Goal: Information Seeking & Learning: Understand process/instructions

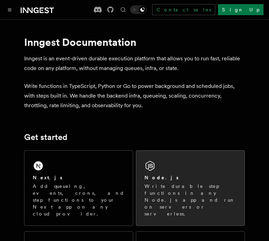
click at [173, 170] on div "Node.js Write durable step functions in any Node.js app and run on servers or s…" at bounding box center [190, 188] width 108 height 75
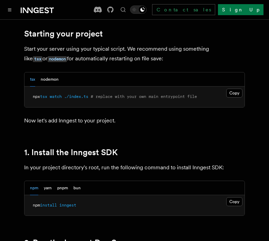
scroll to position [460, 0]
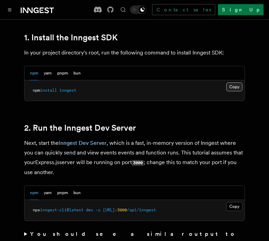
click at [234, 86] on button "Copy Copied" at bounding box center [235, 87] width 16 height 9
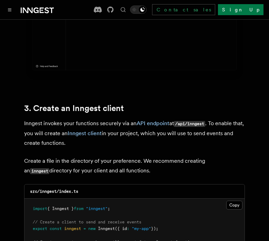
scroll to position [921, 0]
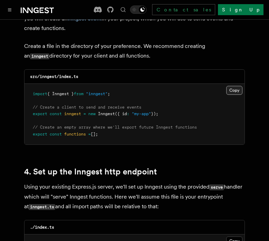
click at [232, 86] on button "Copy Copied" at bounding box center [235, 90] width 16 height 9
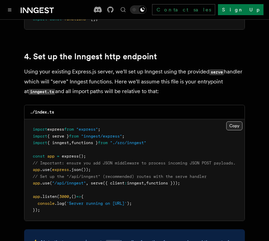
click at [232, 122] on button "Copy Copied" at bounding box center [235, 126] width 16 height 9
click at [235, 122] on button "Copy Copied" at bounding box center [235, 126] width 16 height 9
drag, startPoint x: 33, startPoint y: 176, endPoint x: 190, endPoint y: 176, distance: 156.8
click at [190, 177] on pre "import express from "express" ; import { serve } from "inngest/express" ; impor…" at bounding box center [135, 170] width 220 height 102
copy span "app .use ( "/api/inngest" , serve ({ client : inngest , functions }));"
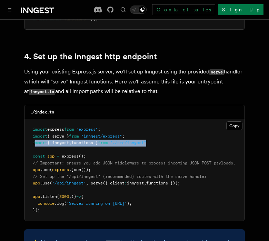
drag, startPoint x: 157, startPoint y: 135, endPoint x: 35, endPoint y: 136, distance: 122.6
click at [35, 136] on pre "import express from "express" ; import { serve } from "inngest/express" ; impor…" at bounding box center [135, 170] width 220 height 102
click at [56, 141] on span "{ inngest" at bounding box center [58, 143] width 22 height 5
drag, startPoint x: 55, startPoint y: 135, endPoint x: 102, endPoint y: 135, distance: 47.3
click at [102, 141] on span "import { inngest , functions } from "./src/inngest"" at bounding box center [90, 143] width 114 height 5
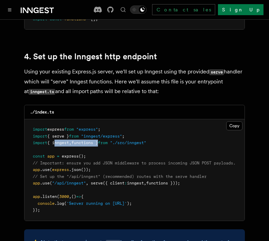
copy span "inngest , functions"
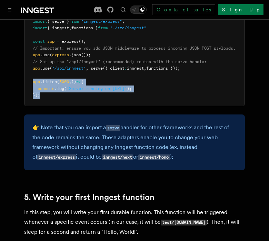
drag, startPoint x: 33, startPoint y: 73, endPoint x: 43, endPoint y: 85, distance: 15.8
click at [43, 85] on pre "import express from "express" ; import { serve } from "inngest/express" ; impor…" at bounding box center [135, 55] width 220 height 102
click at [119, 86] on span "'Server running on [URL]'" at bounding box center [97, 88] width 60 height 5
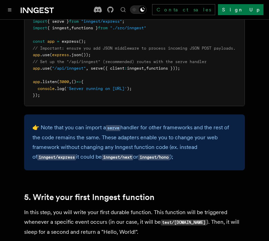
scroll to position [1036, 0]
